Goal: Communication & Community: Answer question/provide support

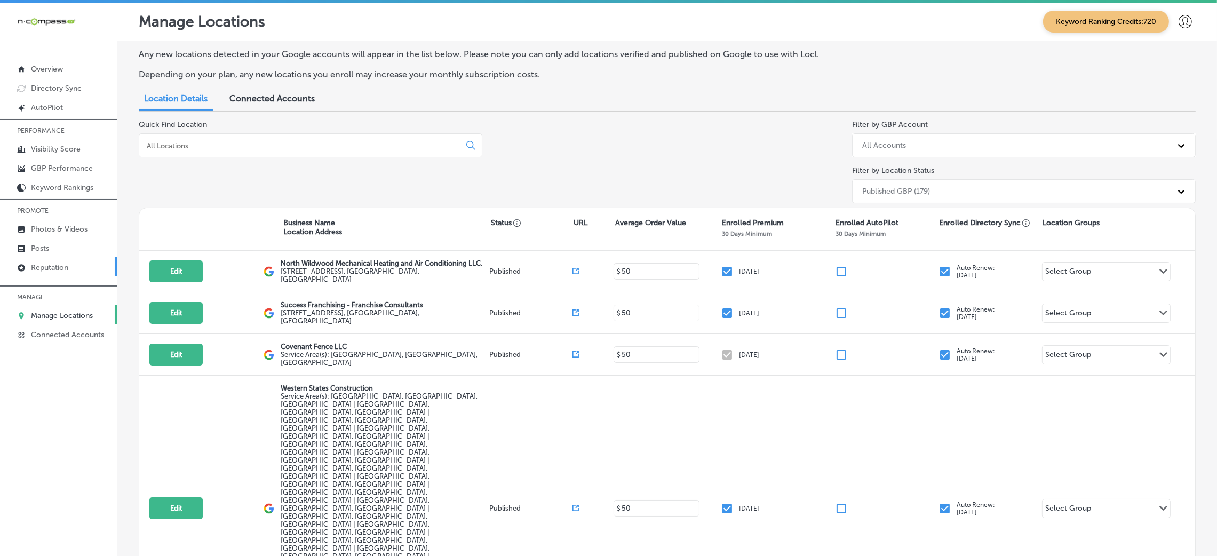
click at [77, 262] on link "Reputation" at bounding box center [58, 266] width 117 height 19
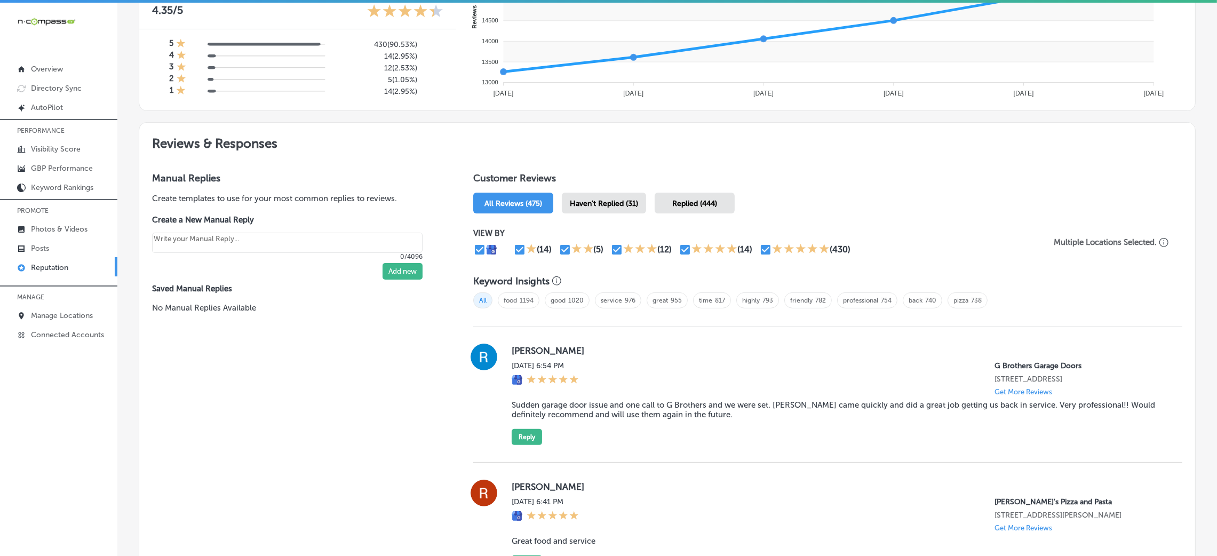
scroll to position [480, 0]
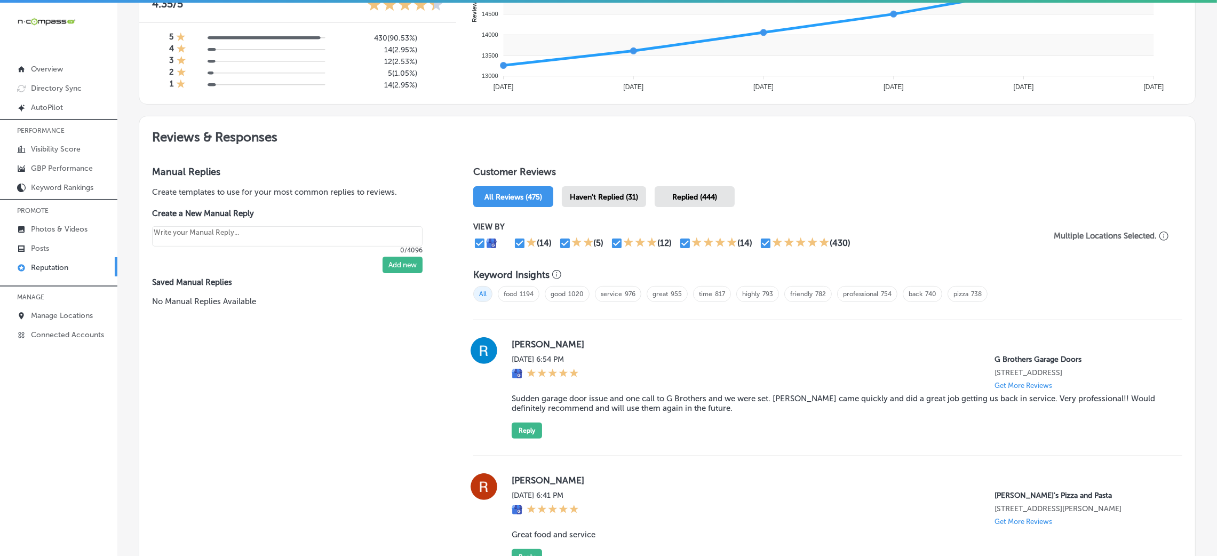
click at [619, 188] on div "Haven't Replied (31)" at bounding box center [604, 196] width 84 height 21
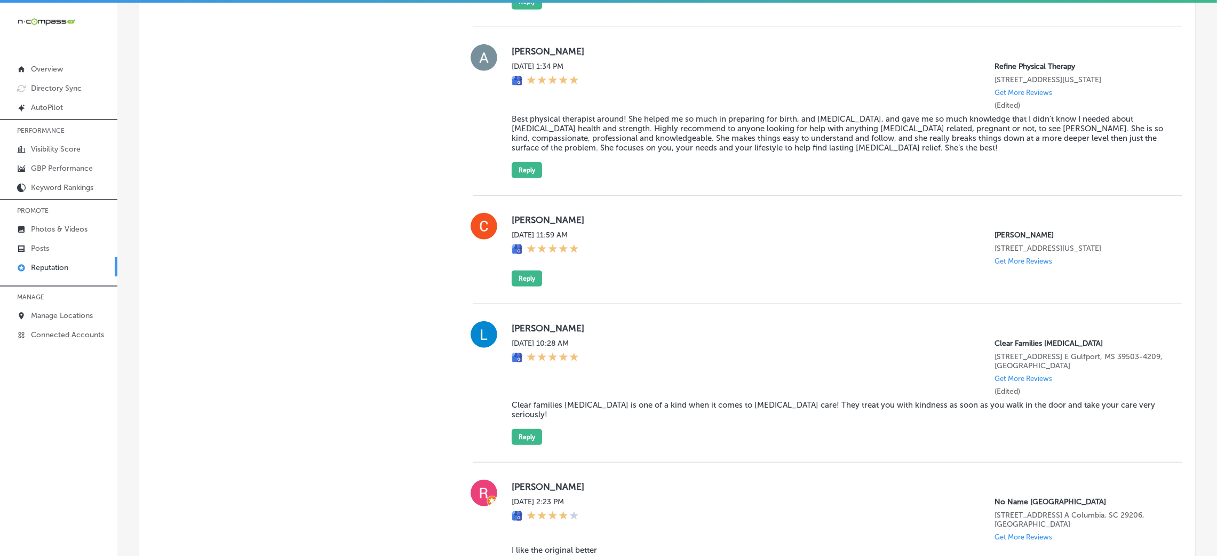
scroll to position [1600, 0]
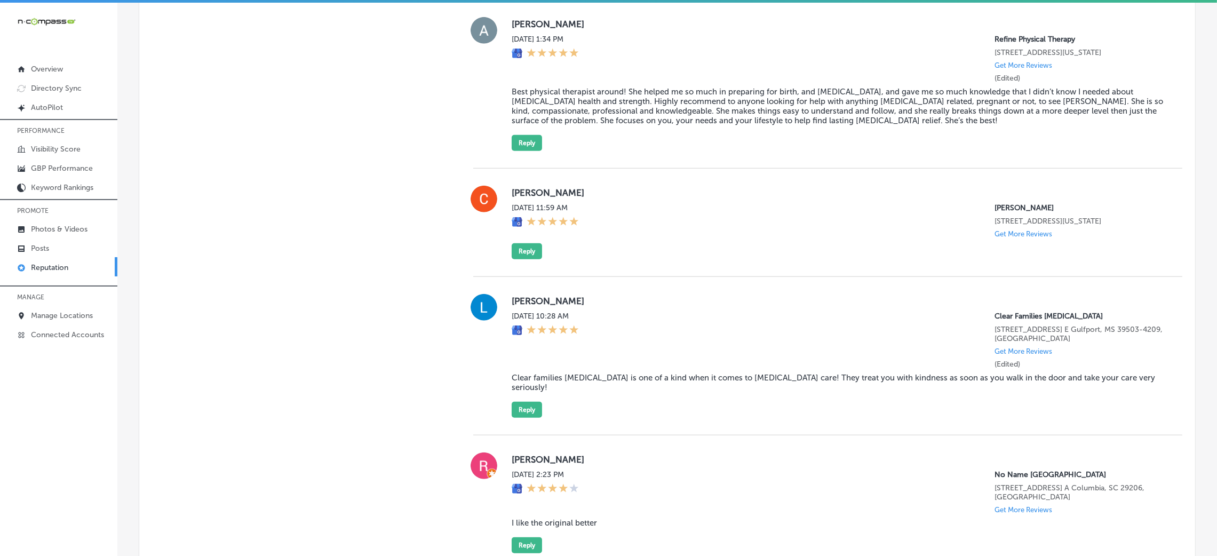
click at [539, 259] on div "[PERSON_NAME][DATE] 11:59 AM [PERSON_NAME] [STREET_ADDRESS][US_STATE] Get More …" at bounding box center [838, 223] width 653 height 74
click at [532, 259] on button "Reply" at bounding box center [527, 251] width 30 height 16
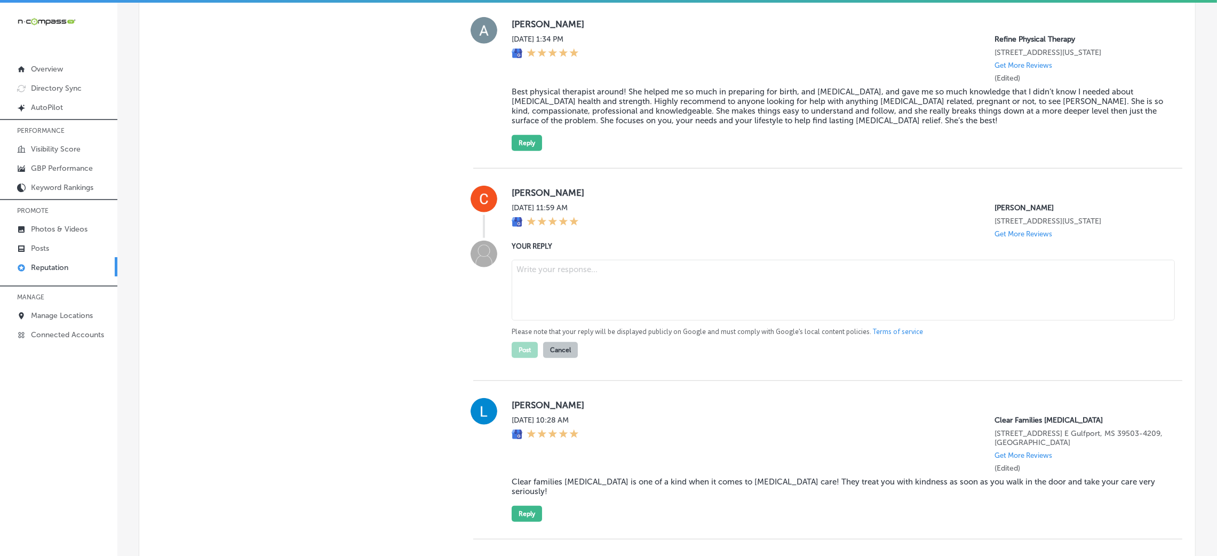
type textarea "x"
click at [535, 307] on textarea at bounding box center [843, 290] width 663 height 61
click at [598, 321] on textarea at bounding box center [843, 290] width 663 height 61
paste textarea "Thank you so much for the 5-star review! We’re thrilled to hear that you had su…"
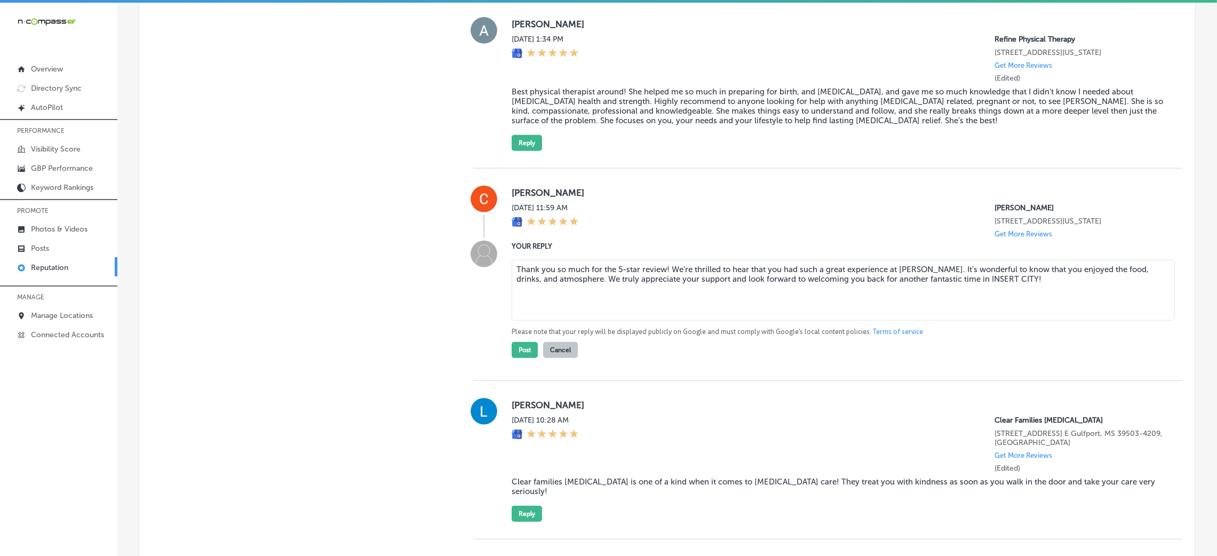
drag, startPoint x: 933, startPoint y: 299, endPoint x: 1033, endPoint y: 297, distance: 99.8
click at [1033, 297] on textarea "Thank you so much for the 5-star review! We’re thrilled to hear that you had su…" at bounding box center [843, 290] width 663 height 61
click at [661, 284] on textarea "Thank you so much for the 5-star review! We’re thrilled to hear that you had su…" at bounding box center [843, 290] width 663 height 61
type textarea "Thank you so much for the 5-star review, [PERSON_NAME]! We’re thrilled to hear …"
click at [515, 358] on button "Post" at bounding box center [525, 350] width 26 height 16
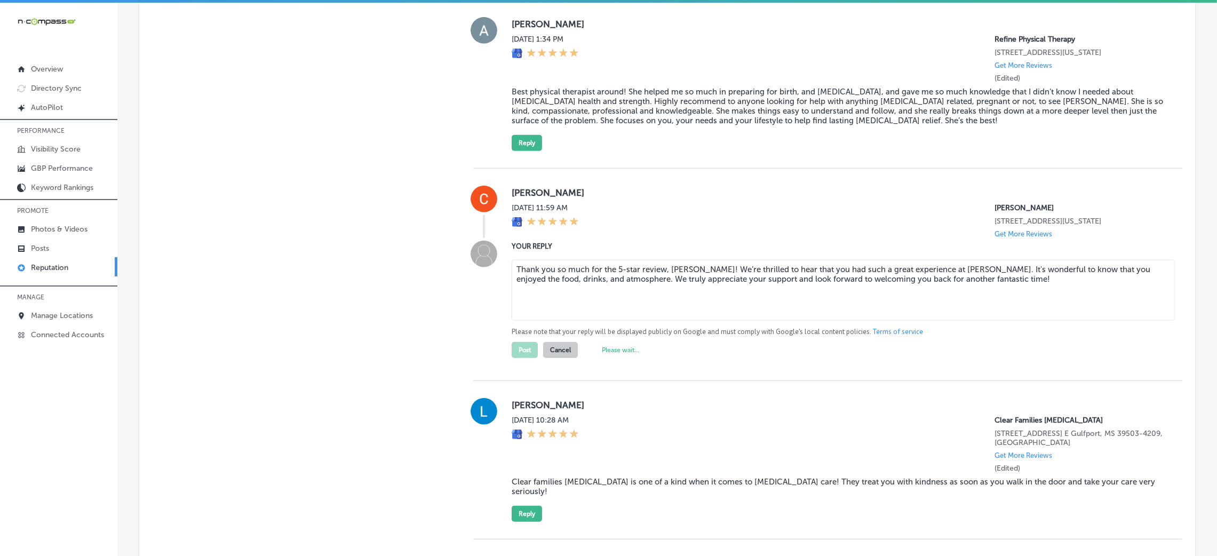
type textarea "x"
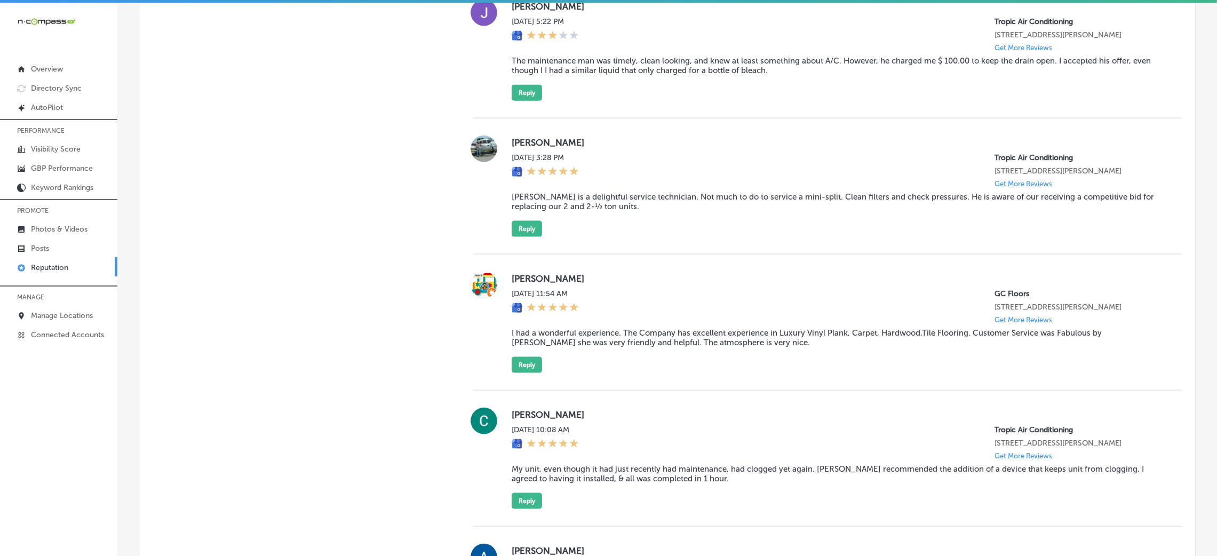
scroll to position [2000, 0]
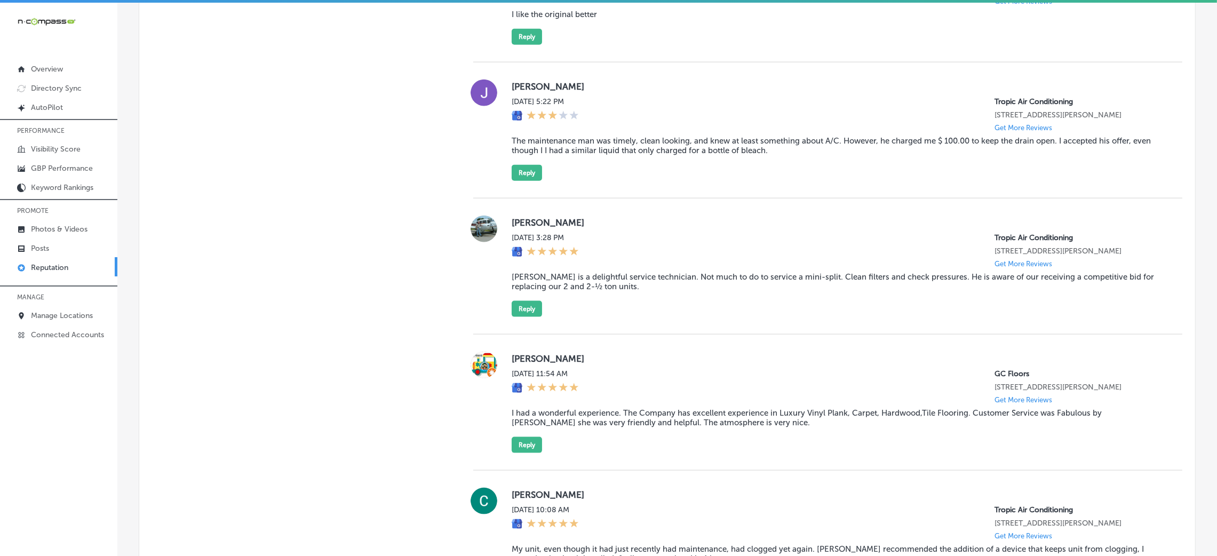
click at [660, 136] on blockquote "The maintenance man was timely, clean looking, and knew at least something abou…" at bounding box center [838, 145] width 653 height 19
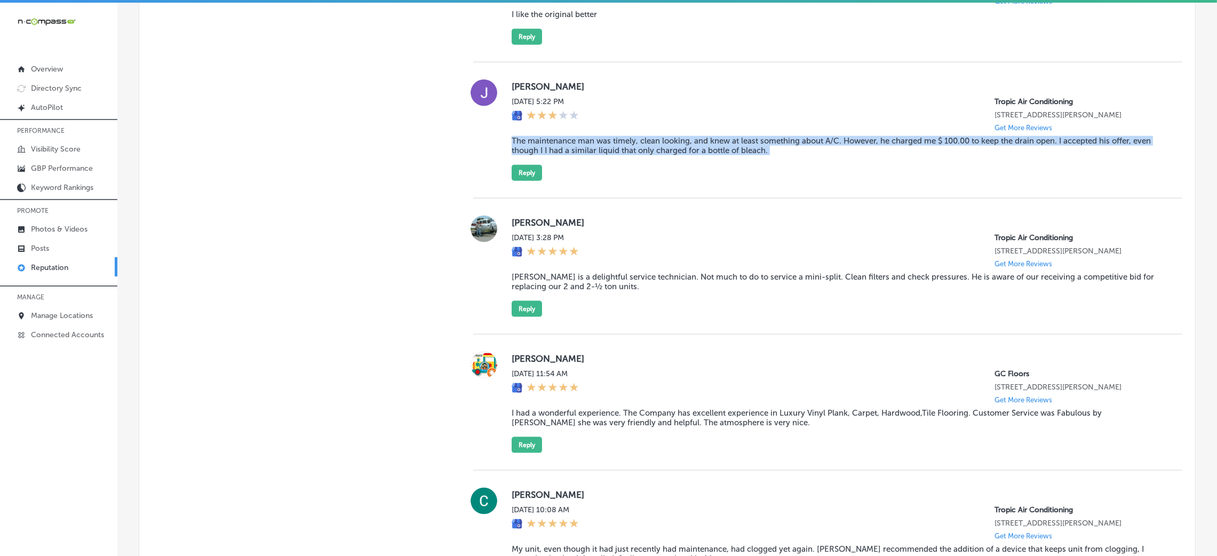
click at [660, 136] on blockquote "The maintenance man was timely, clean looking, and knew at least something abou…" at bounding box center [838, 145] width 653 height 19
copy blockquote "The maintenance man was timely, clean looking, and knew at least something abou…"
click at [655, 182] on div "[PERSON_NAME][DATE] 5:22 PM Tropic Air Conditioning [STREET_ADDRESS][PERSON_NAM…" at bounding box center [827, 130] width 709 height 136
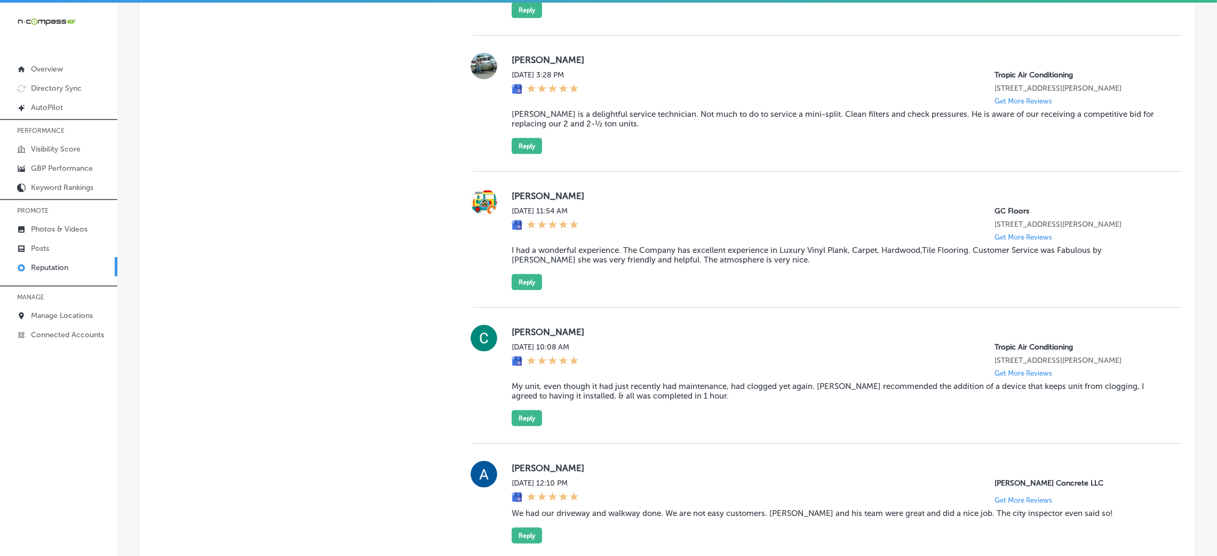
scroll to position [2163, 0]
click at [536, 140] on button "Reply" at bounding box center [527, 146] width 30 height 16
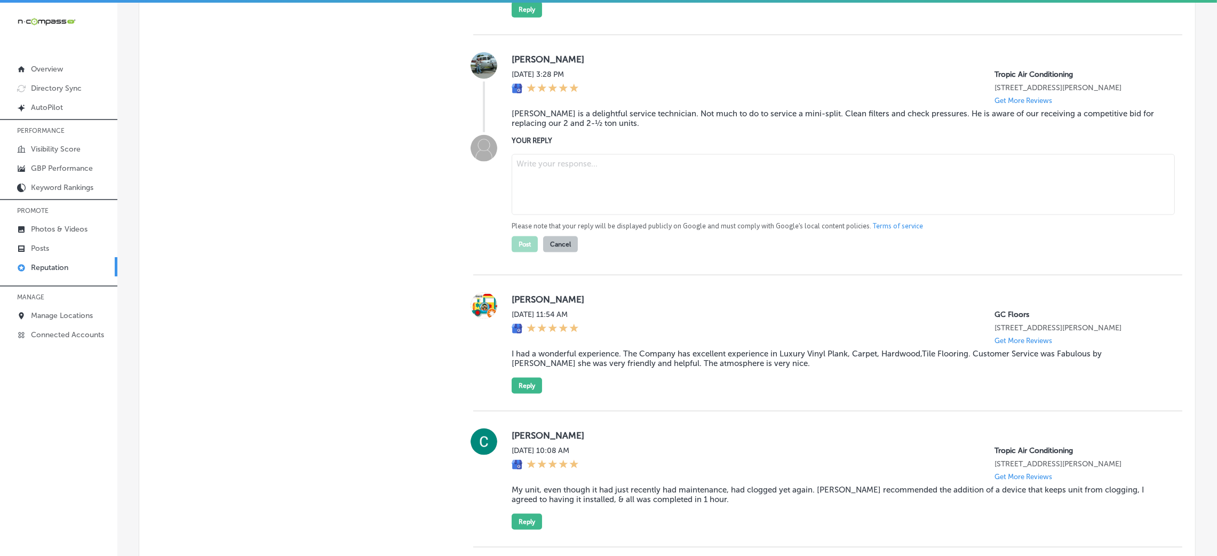
click at [564, 121] on blockquote "[PERSON_NAME] is a delightful service technician. Not much to do to service a m…" at bounding box center [838, 118] width 653 height 19
click at [568, 114] on blockquote "[PERSON_NAME] is a delightful service technician. Not much to do to service a m…" at bounding box center [838, 118] width 653 height 19
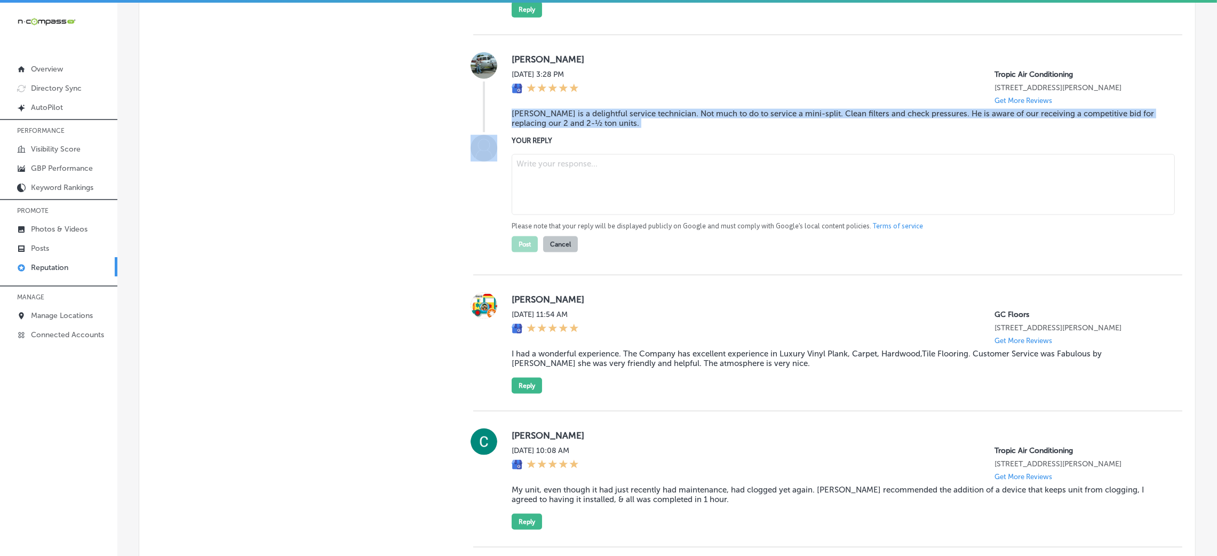
click at [568, 114] on blockquote "[PERSON_NAME] is a delightful service technician. Not much to do to service a m…" at bounding box center [838, 118] width 653 height 19
copy blockquote "[PERSON_NAME] is a delightful service technician. Not much to do to service a m…"
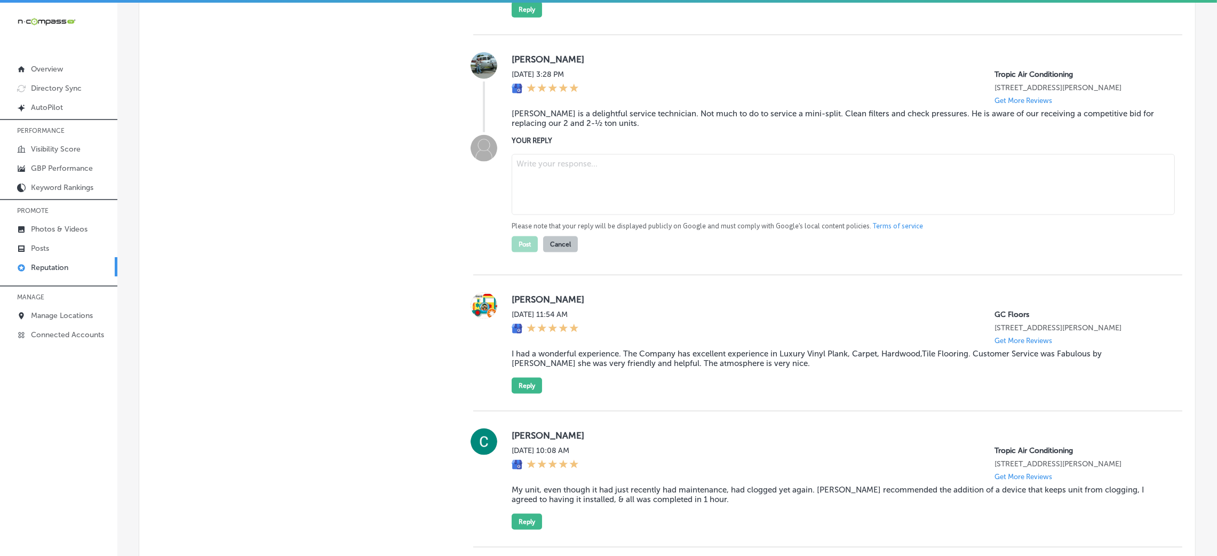
click at [642, 159] on textarea at bounding box center [843, 184] width 663 height 61
paste textarea "Thank you for the 5-star review! We're so glad to hear that [PERSON_NAME] provi…"
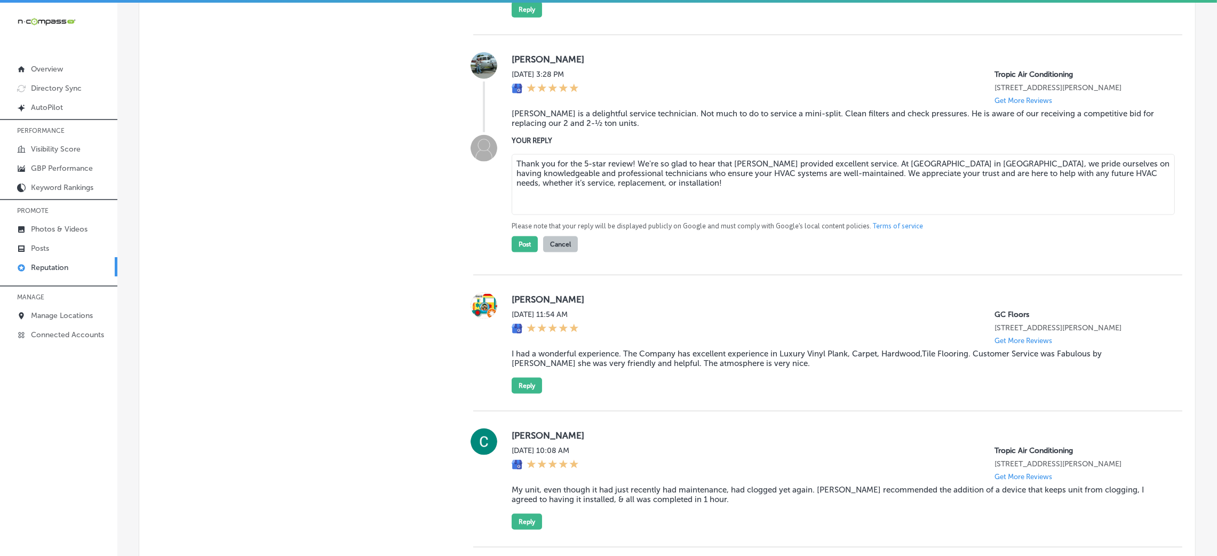
click at [629, 155] on textarea "Thank you for the 5-star review! We're so glad to hear that [PERSON_NAME] provi…" at bounding box center [843, 184] width 663 height 61
type textarea "Thank you for the 5-star review, [PERSON_NAME]! We're so glad to hear that [PER…"
click at [528, 236] on button "Post" at bounding box center [525, 244] width 26 height 16
type textarea "x"
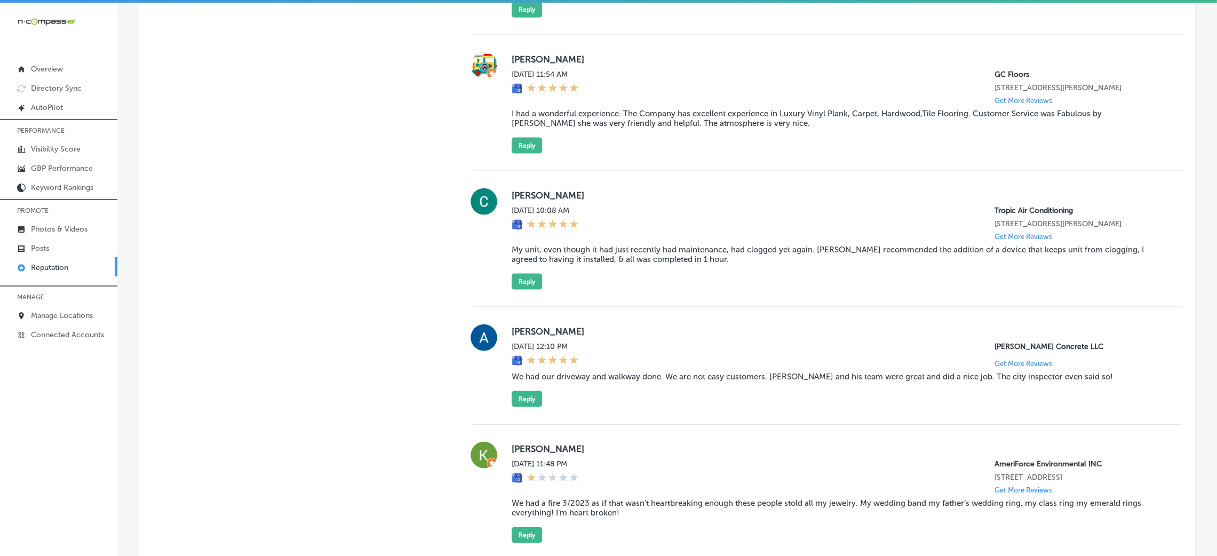
click at [506, 131] on div "[PERSON_NAME][DATE] 11:54 AM GC Floors [STREET_ADDRESS][PERSON_NAME] Get More R…" at bounding box center [827, 102] width 709 height 101
click at [512, 138] on button "Reply" at bounding box center [527, 146] width 30 height 16
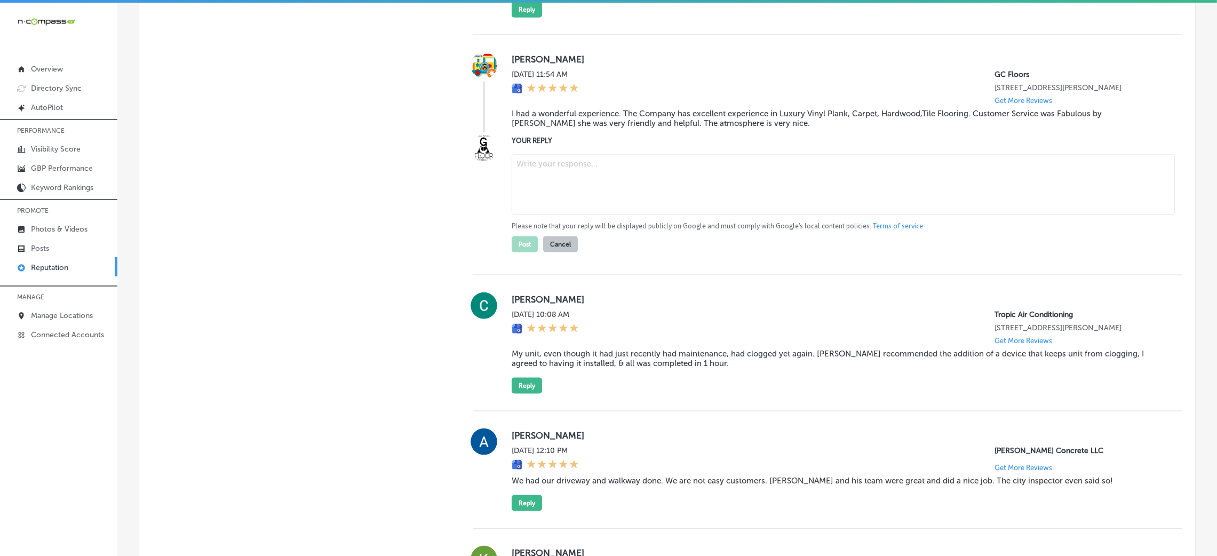
click at [653, 189] on textarea at bounding box center [843, 184] width 663 height 61
click at [633, 175] on textarea at bounding box center [843, 184] width 663 height 61
click at [607, 109] on blockquote "I had a wonderful experience. The Company has excellent experience in Luxury Vi…" at bounding box center [838, 118] width 653 height 19
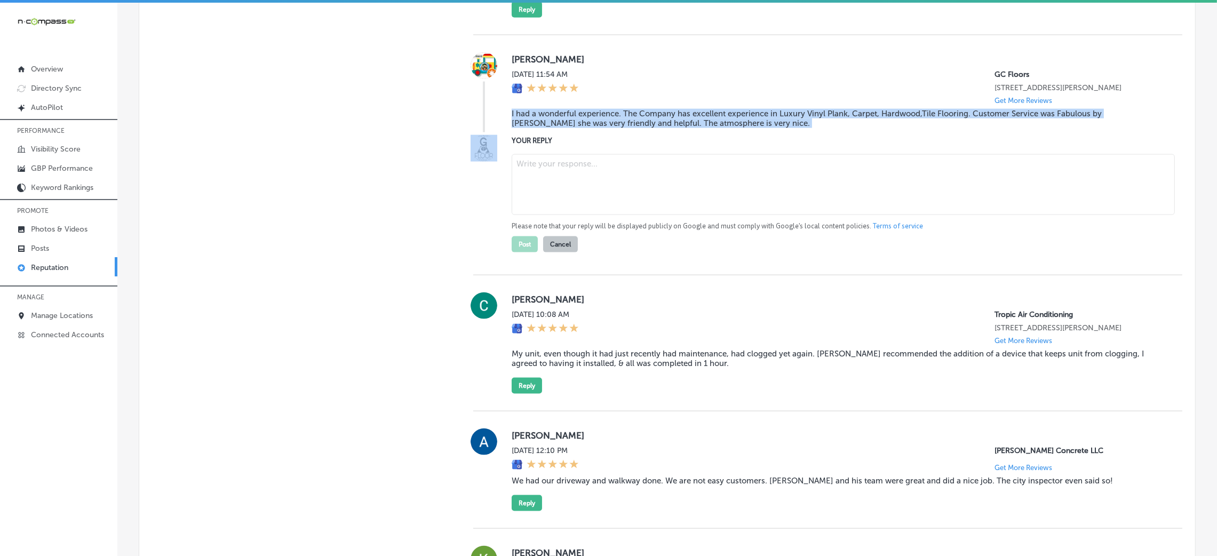
click at [607, 109] on blockquote "I had a wonderful experience. The Company has excellent experience in Luxury Vi…" at bounding box center [838, 118] width 653 height 19
copy blockquote "I had a wonderful experience. The Company has excellent experience in Luxury Vi…"
click at [604, 126] on div "[PERSON_NAME][DATE] 11:54 AM GC Floors [STREET_ADDRESS][PERSON_NAME] Get More R…" at bounding box center [827, 155] width 709 height 240
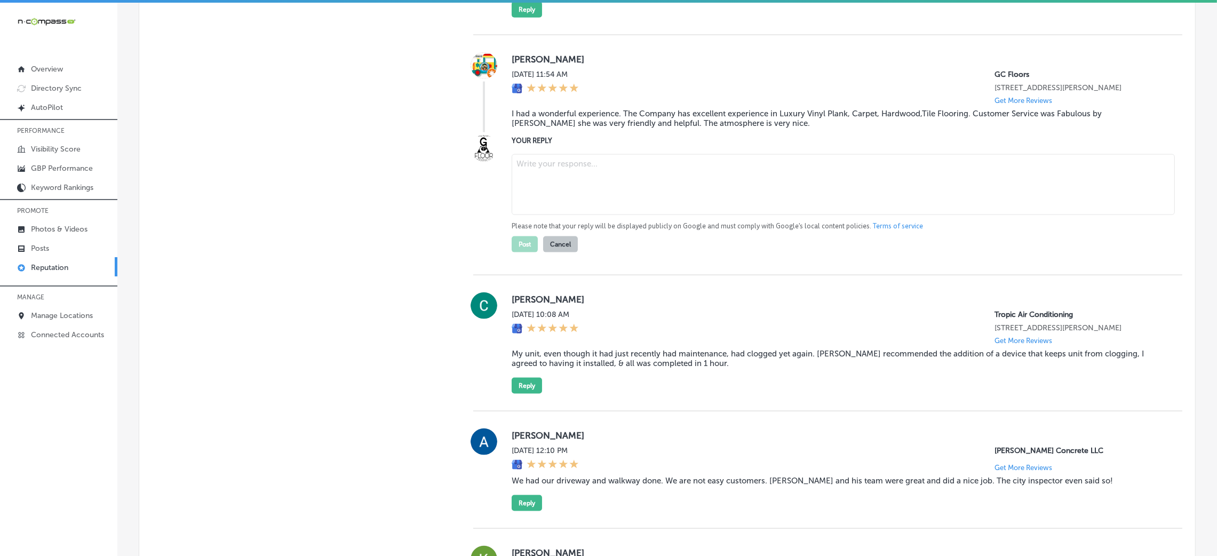
click at [594, 157] on textarea at bounding box center [843, 184] width 663 height 61
paste textarea "Thank you for your kind words! We're thrilled to hear that you had a wonderful …"
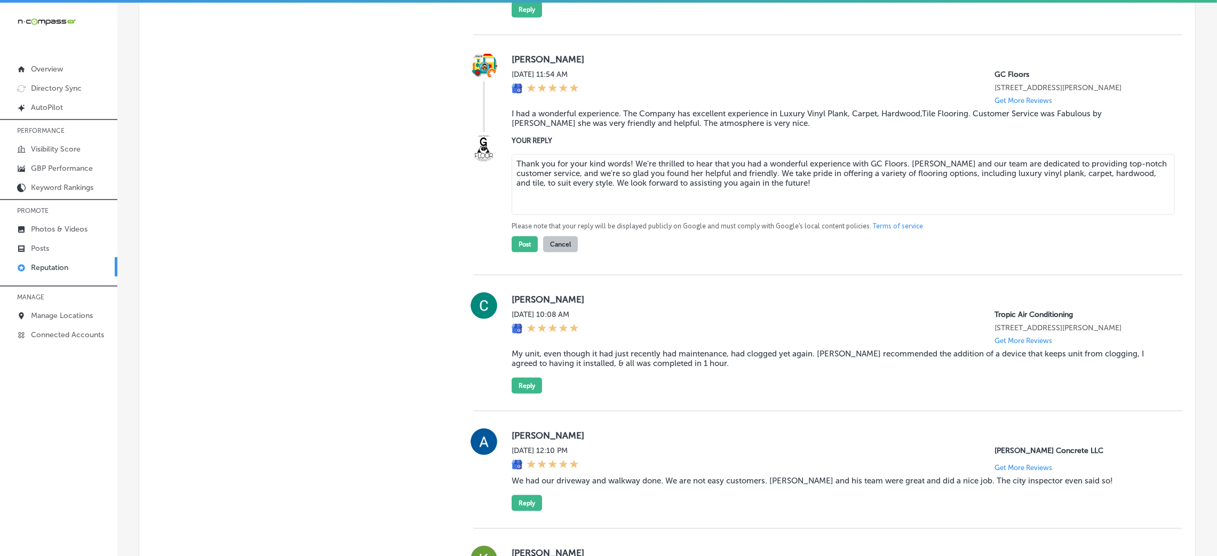
click at [626, 154] on textarea "Thank you for your kind words! We're thrilled to hear that you had a wonderful …" at bounding box center [843, 184] width 663 height 61
type textarea "Thank you for your kind words, [PERSON_NAME]! We're thrilled to hear that you h…"
click at [520, 243] on button "Post" at bounding box center [525, 244] width 26 height 16
type textarea "x"
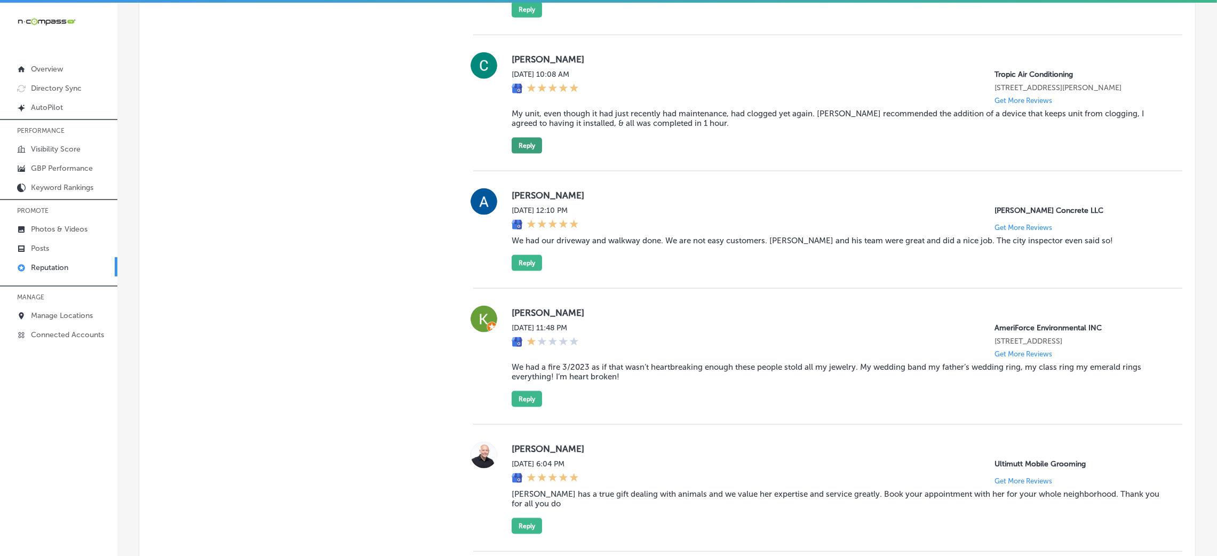
click at [516, 138] on button "Reply" at bounding box center [527, 146] width 30 height 16
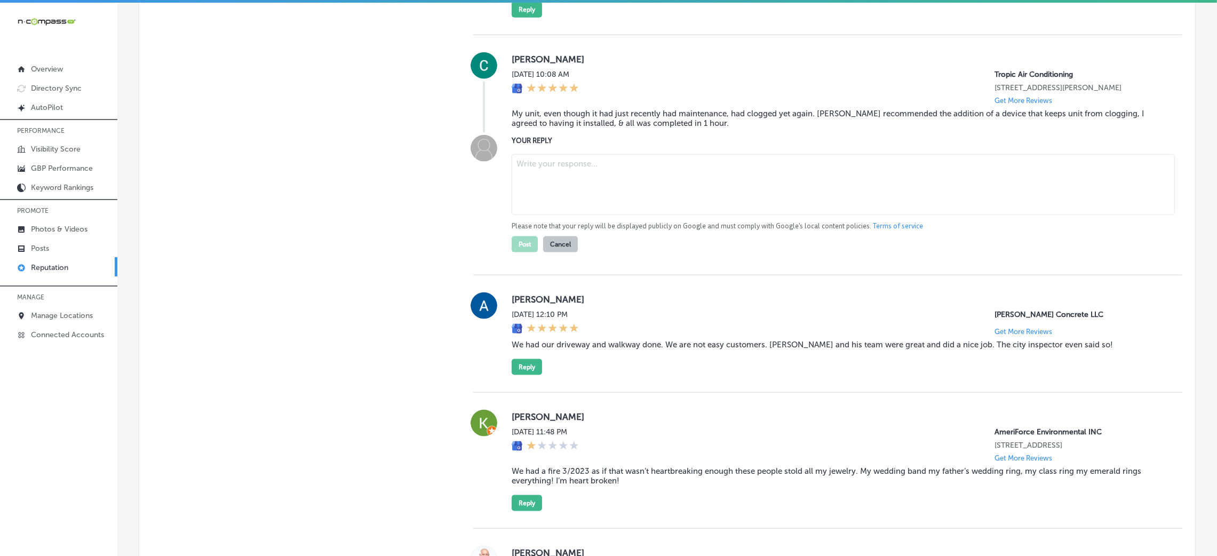
click at [556, 116] on blockquote "My unit, even though it had just recently had maintenance, had clogged yet agai…" at bounding box center [838, 118] width 653 height 19
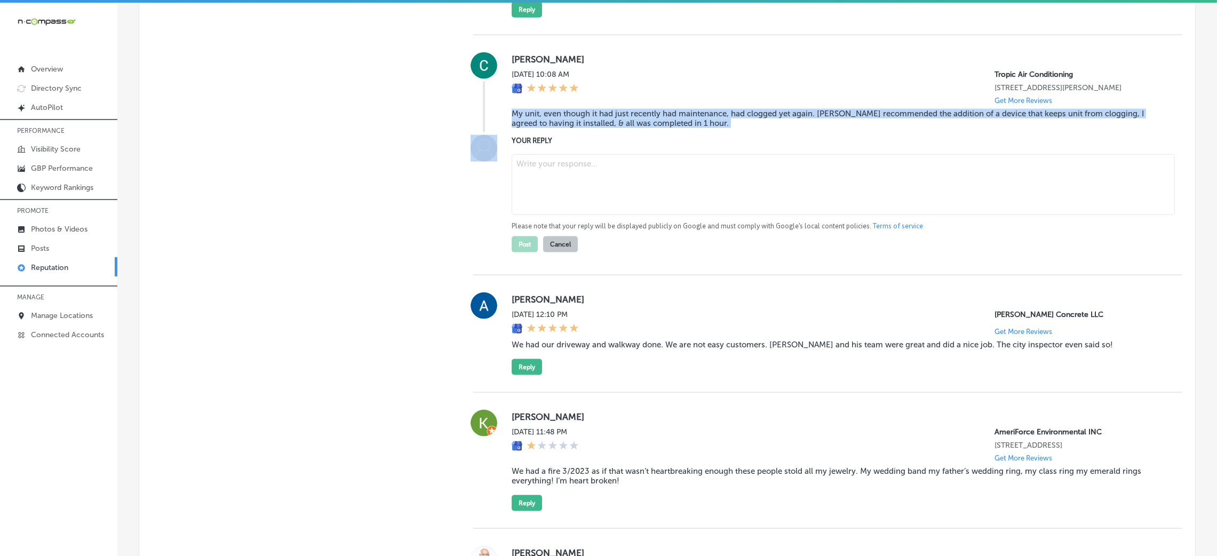
click at [556, 116] on blockquote "My unit, even though it had just recently had maintenance, had clogged yet agai…" at bounding box center [838, 118] width 653 height 19
copy blockquote "My unit, even though it had just recently had maintenance, had clogged yet agai…"
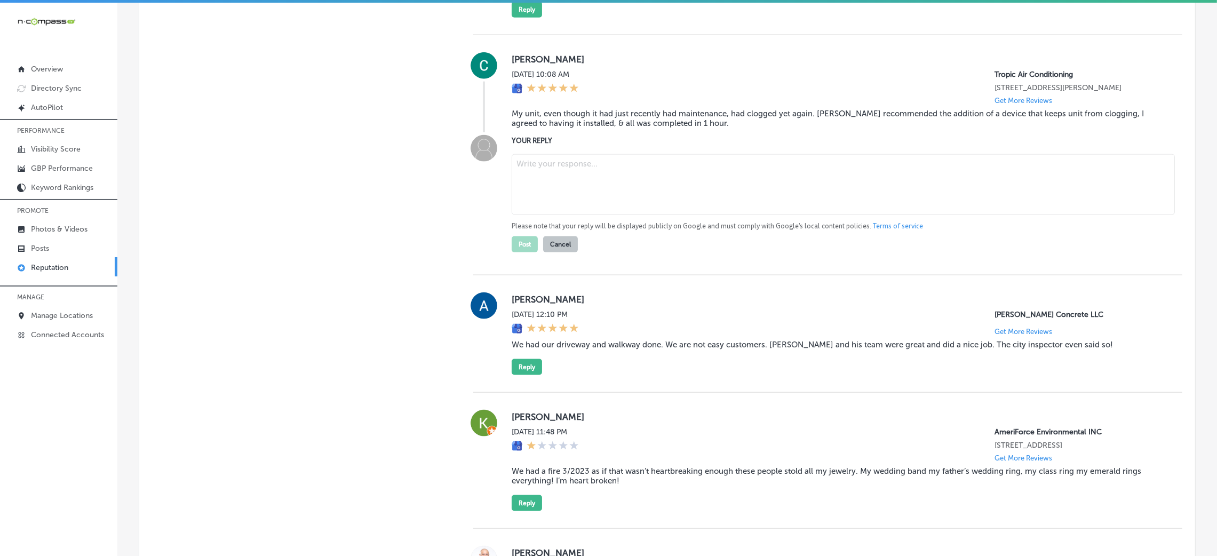
click at [645, 175] on textarea at bounding box center [843, 184] width 663 height 61
paste textarea "Thank you for the 5-star review! We're glad to hear that [PERSON_NAME] was able…"
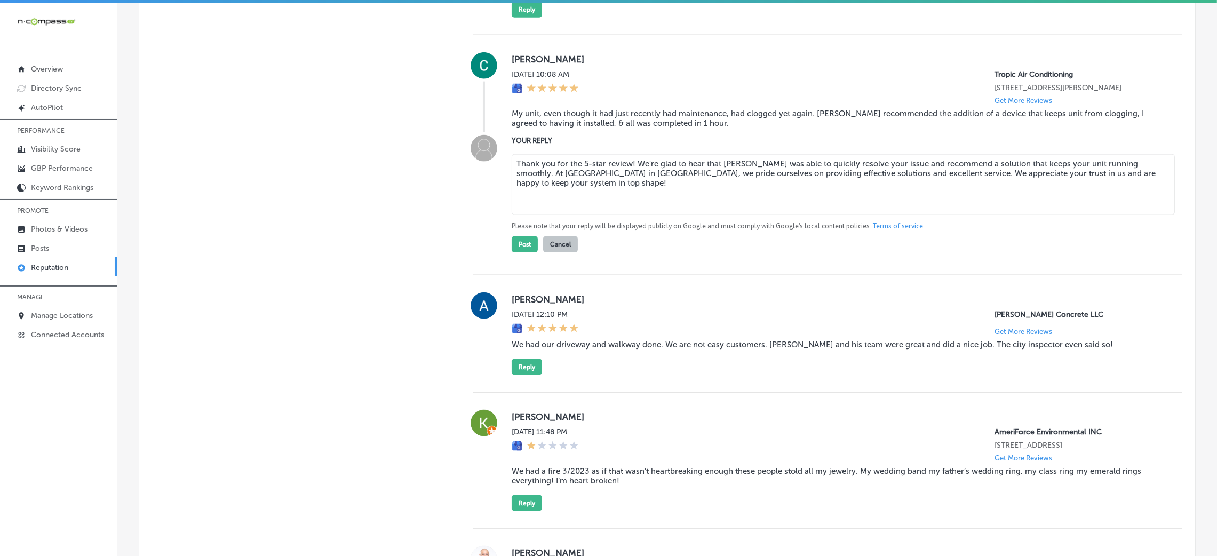
click at [626, 157] on textarea "Thank you for the 5-star review! We're glad to hear that [PERSON_NAME] was able…" at bounding box center [843, 184] width 663 height 61
type textarea "Thank you for the 5-star review, [PERSON_NAME]! We're glad to hear that [PERSON…"
click at [532, 236] on button "Post" at bounding box center [525, 244] width 26 height 16
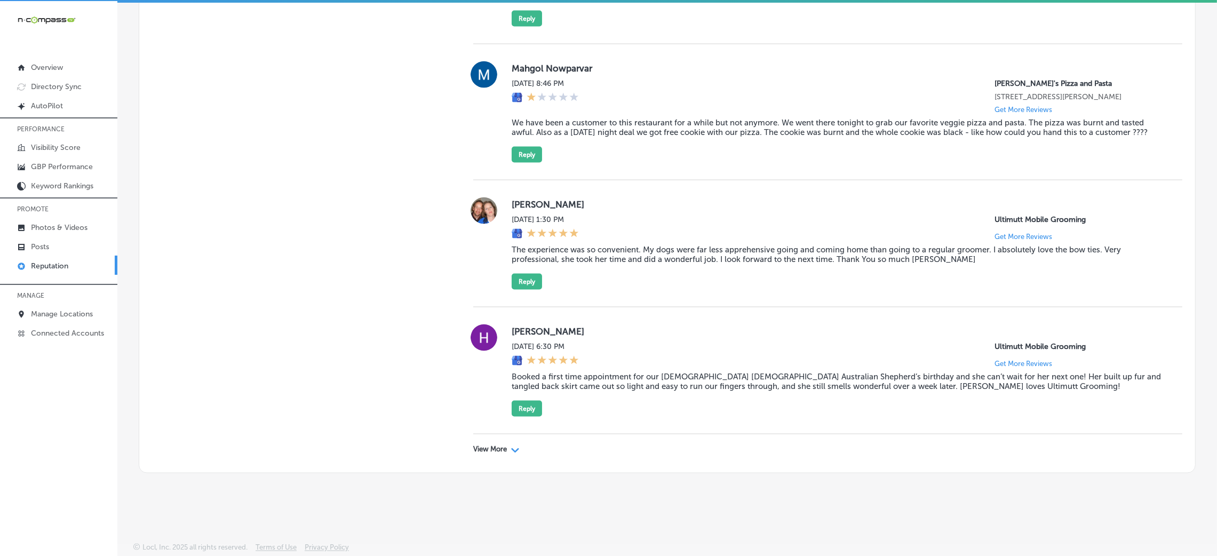
scroll to position [2, 0]
click at [473, 446] on p "View More" at bounding box center [490, 448] width 34 height 9
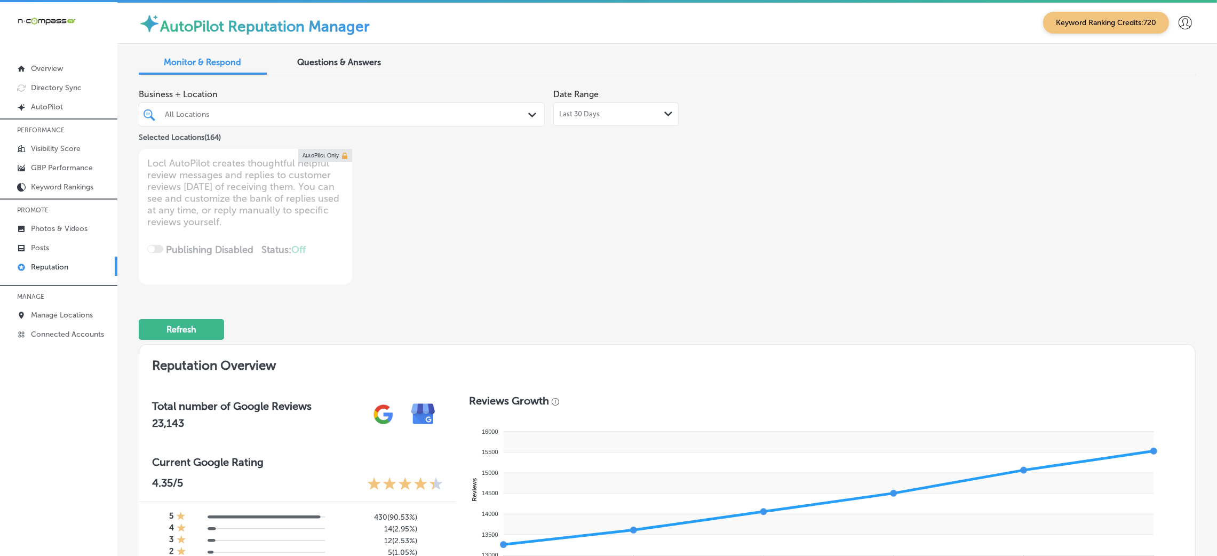
scroll to position [0, 0]
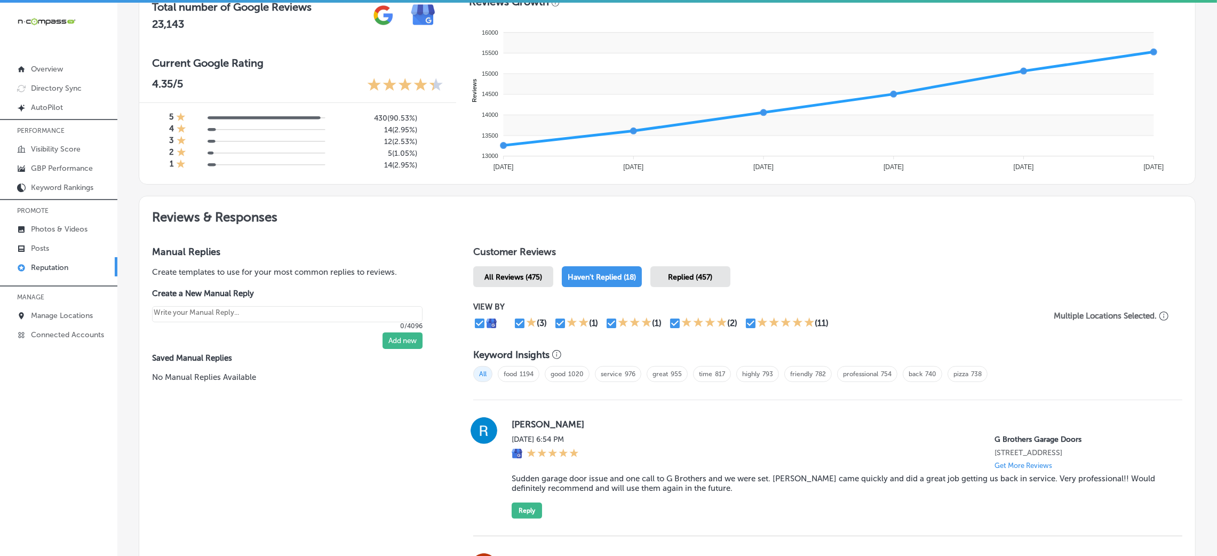
click at [532, 266] on div "All Reviews (475)" at bounding box center [513, 276] width 80 height 21
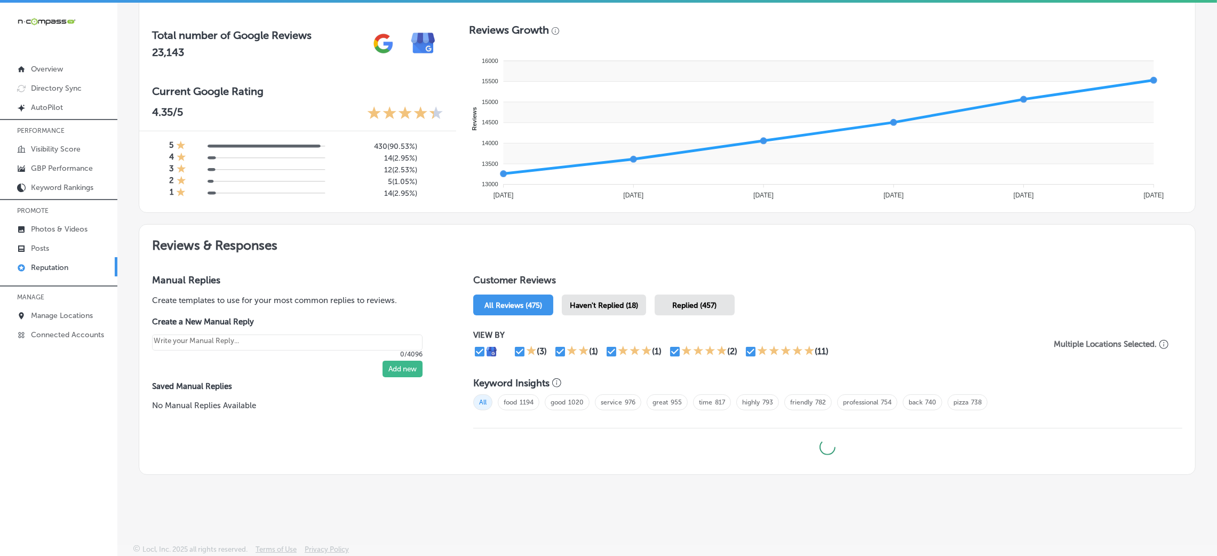
scroll to position [370, 0]
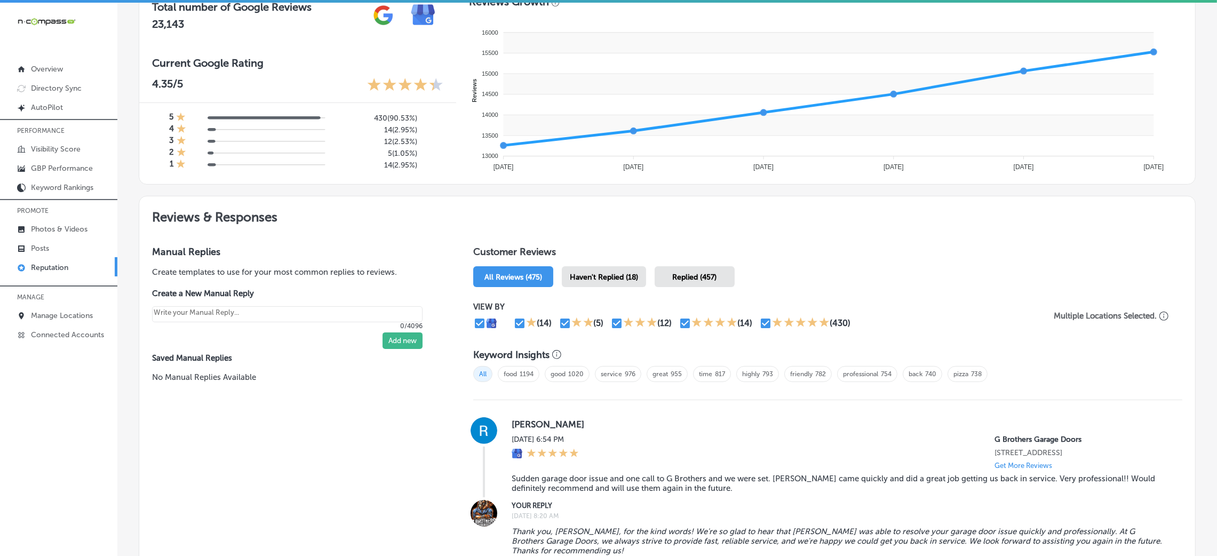
click at [625, 277] on span "Haven't Replied (18)" at bounding box center [604, 277] width 68 height 9
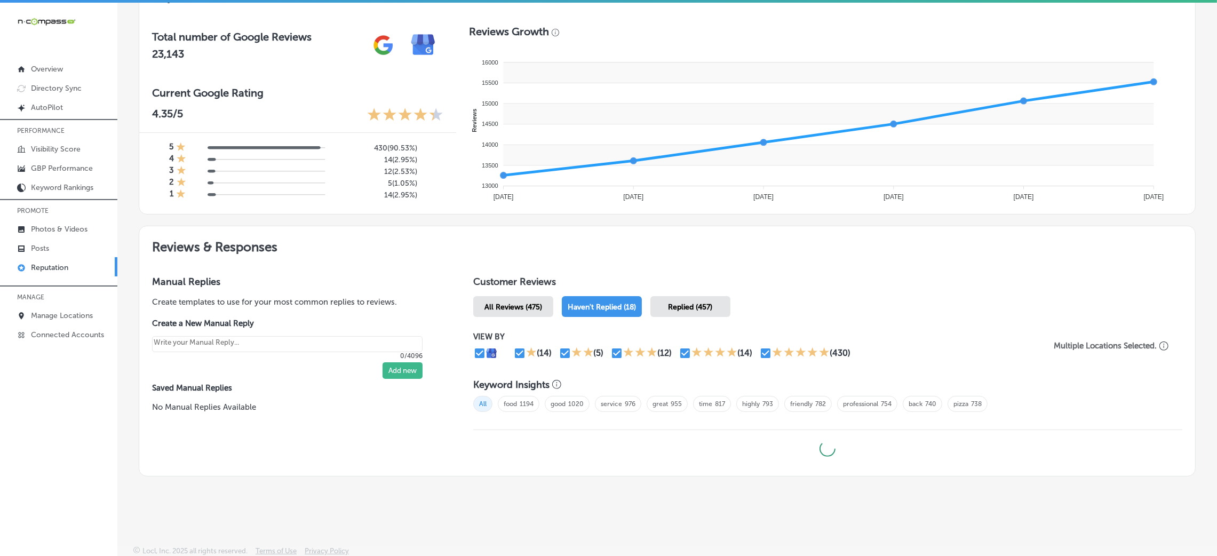
type textarea "x"
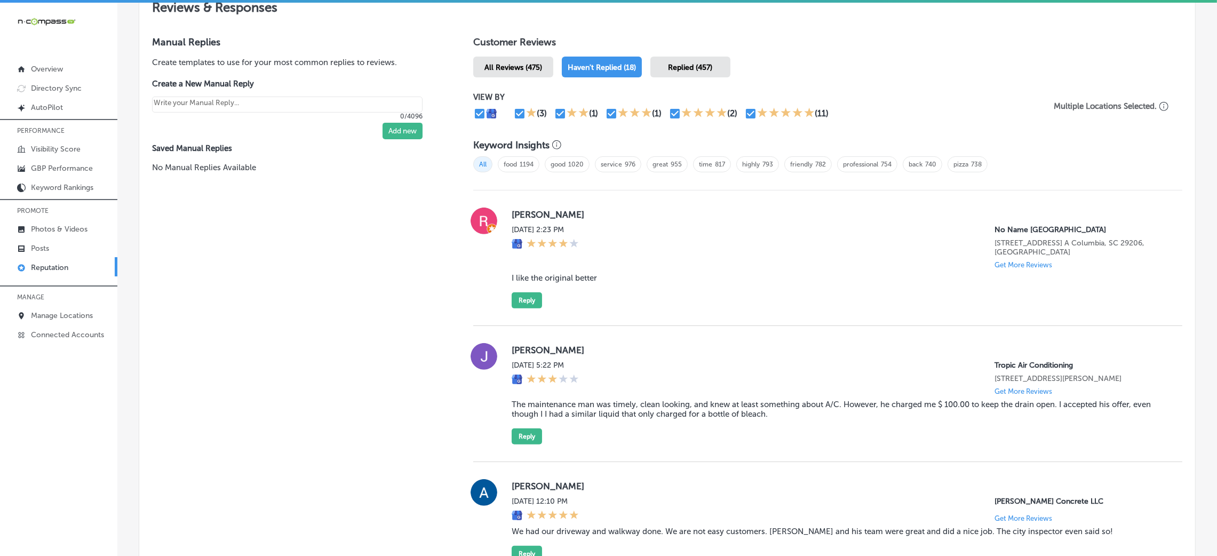
scroll to position [560, 0]
